Goal: Find specific page/section: Find specific page/section

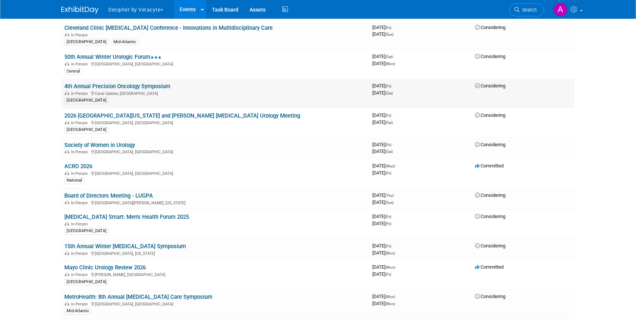
scroll to position [2168, 0]
click at [85, 167] on link "ACRO 2026" at bounding box center [78, 166] width 28 height 7
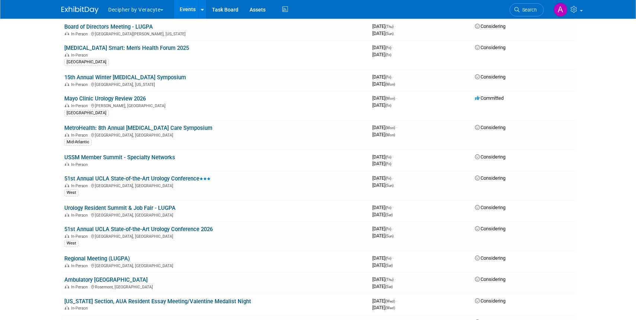
scroll to position [2338, 0]
